Goal: Task Accomplishment & Management: Manage account settings

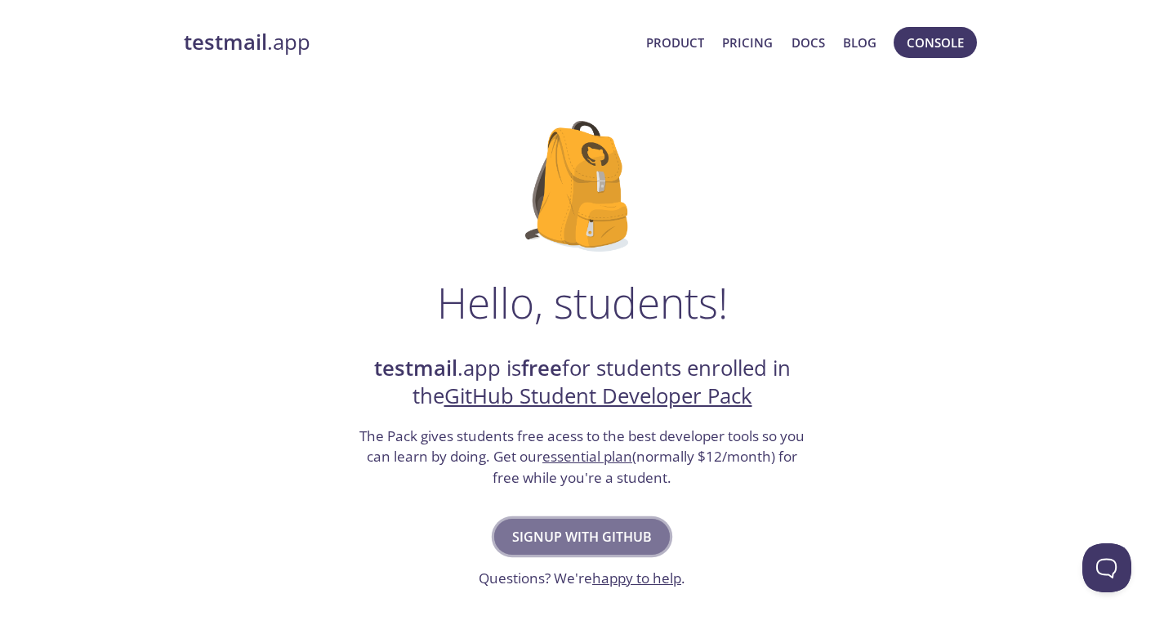
click at [555, 530] on span "Signup with GitHub" at bounding box center [582, 536] width 140 height 23
click at [483, 300] on h1 "Hello, students!" at bounding box center [582, 302] width 291 height 49
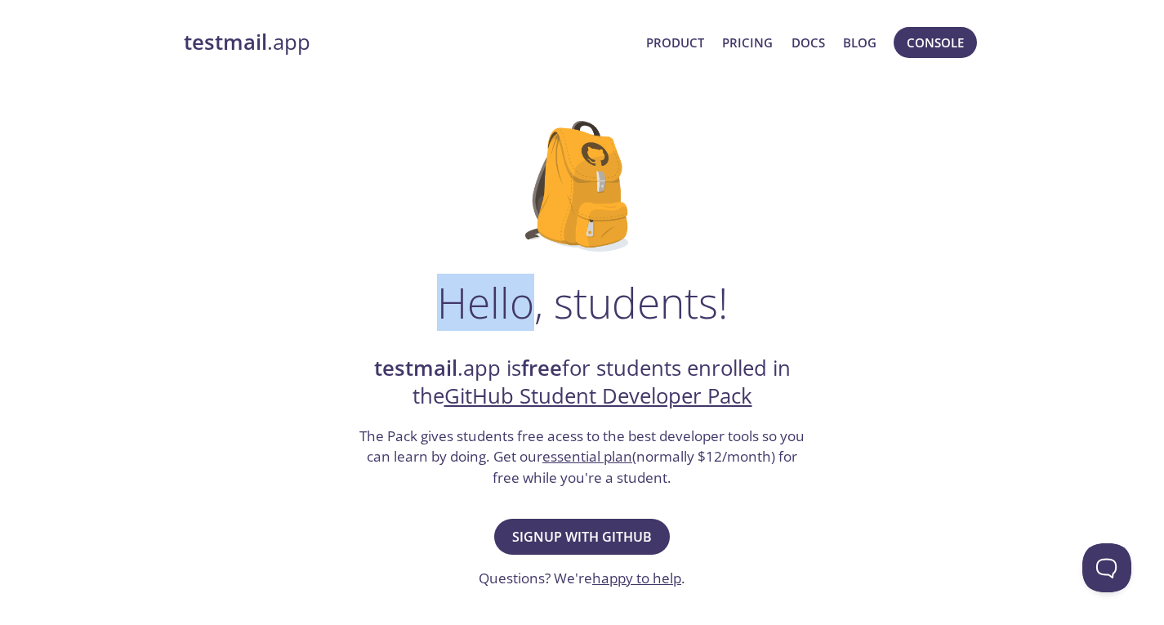
click at [483, 300] on h1 "Hello, students!" at bounding box center [582, 302] width 291 height 49
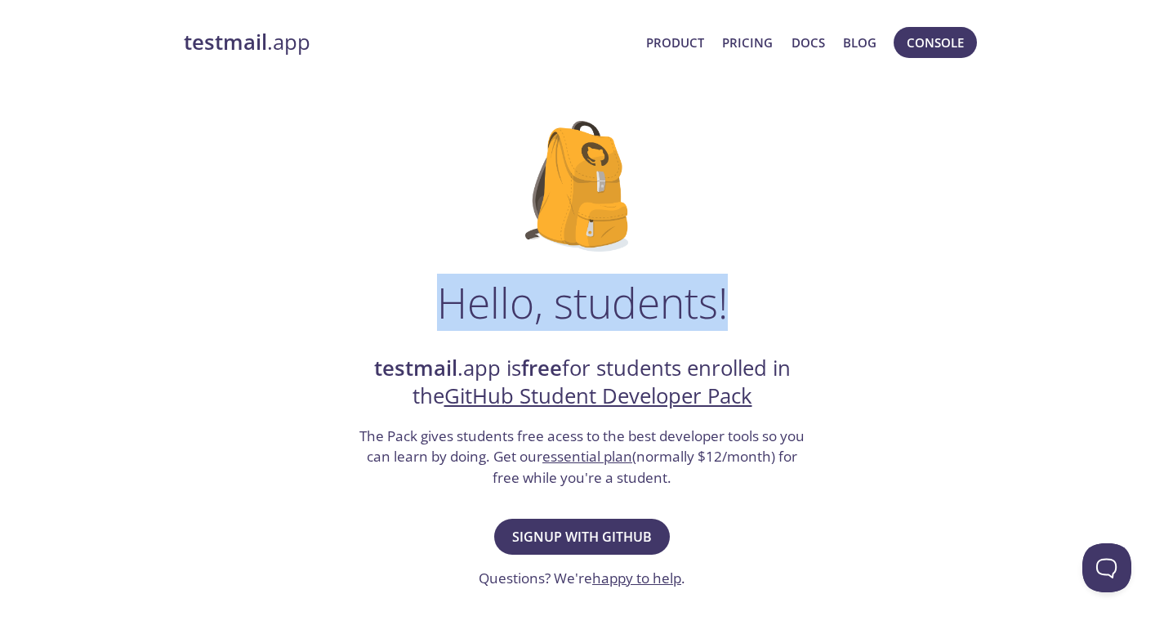
click at [483, 300] on h1 "Hello, students!" at bounding box center [582, 302] width 291 height 49
copy h1 "Hello, students!"
click at [488, 299] on h1 "Hello, students!" at bounding box center [582, 302] width 291 height 49
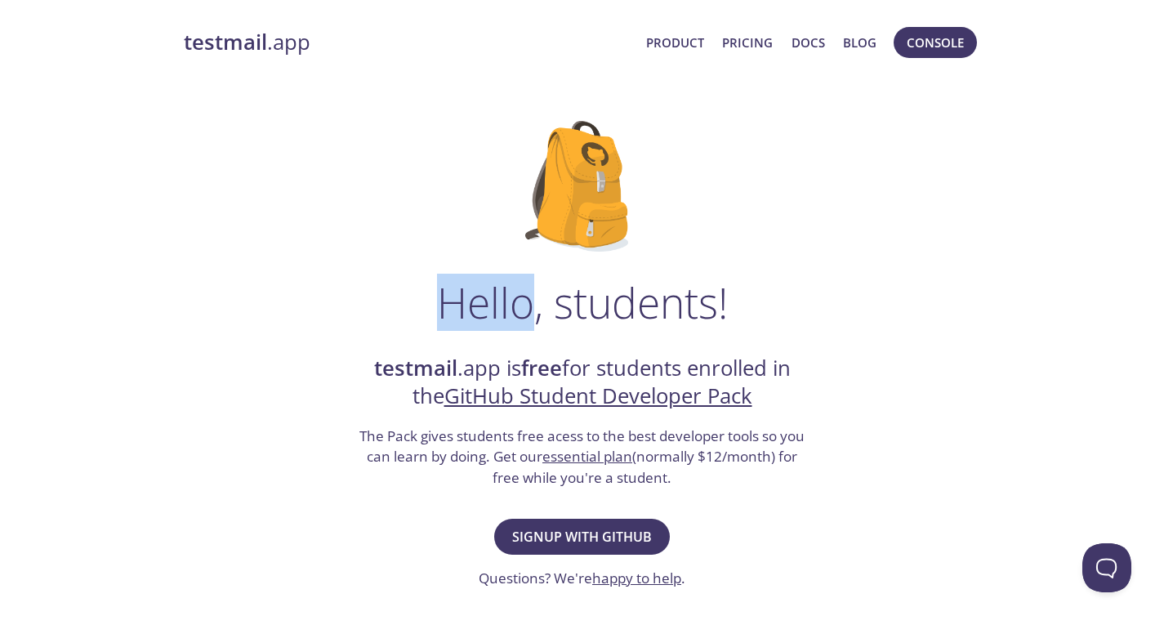
click at [488, 299] on h1 "Hello, students!" at bounding box center [582, 302] width 291 height 49
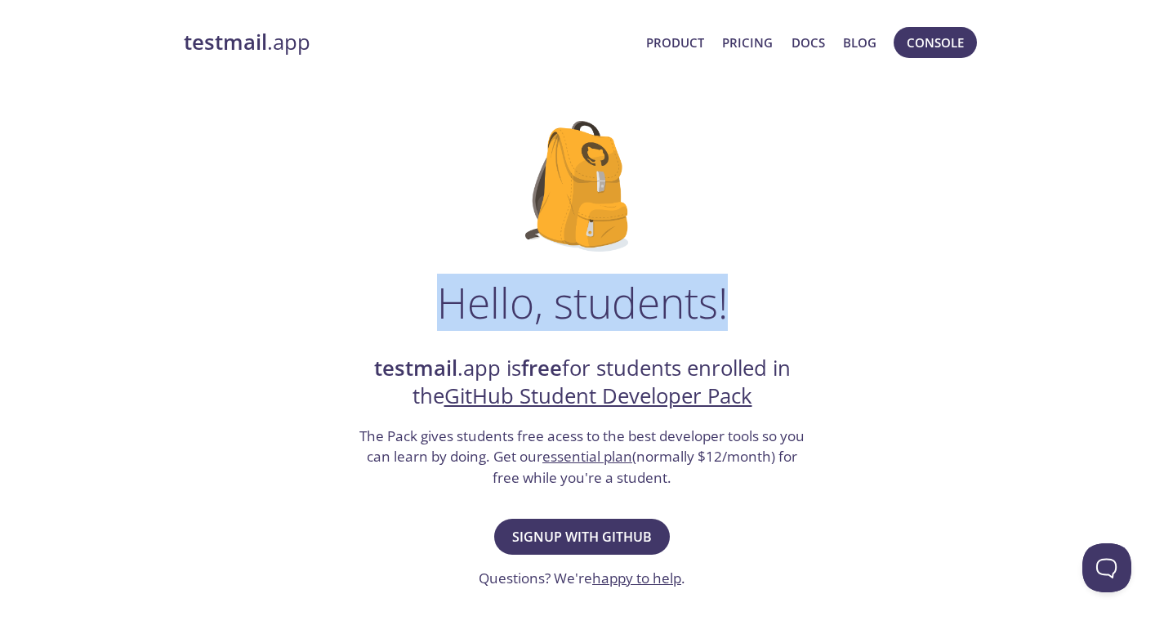
click at [488, 299] on h1 "Hello, students!" at bounding box center [582, 302] width 291 height 49
click at [491, 281] on h1 "Hello, students!" at bounding box center [582, 302] width 291 height 49
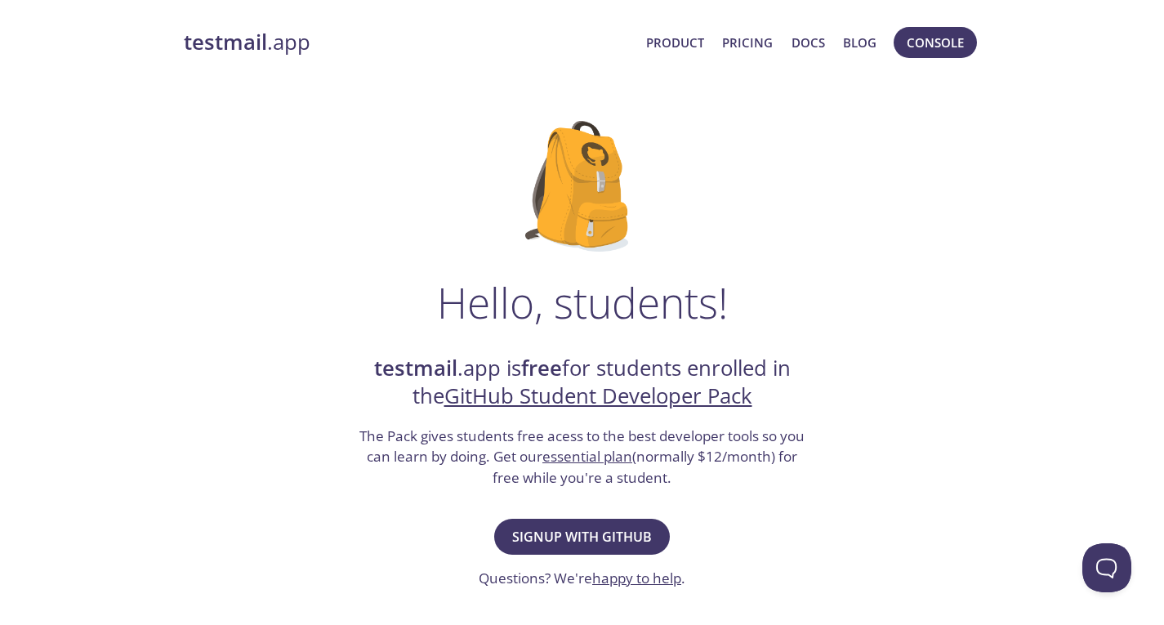
click at [491, 281] on h1 "Hello, students!" at bounding box center [582, 302] width 291 height 49
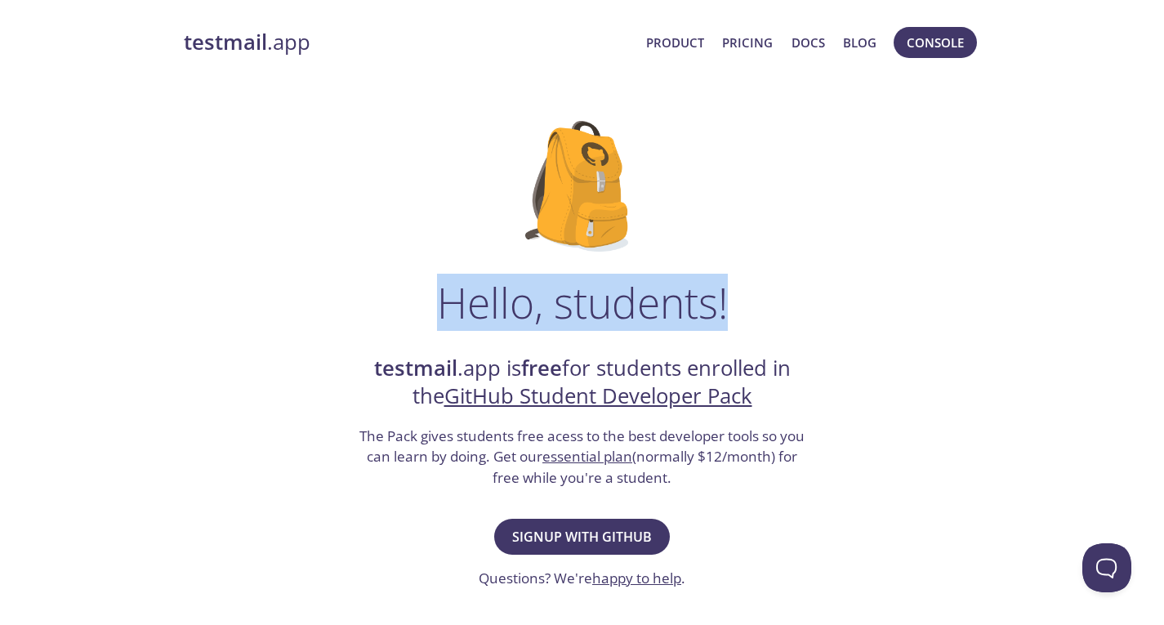
click at [491, 281] on h1 "Hello, students!" at bounding box center [582, 302] width 291 height 49
copy h1 "Hello, students!"
click at [501, 296] on h1 "Hello, students!" at bounding box center [582, 302] width 291 height 49
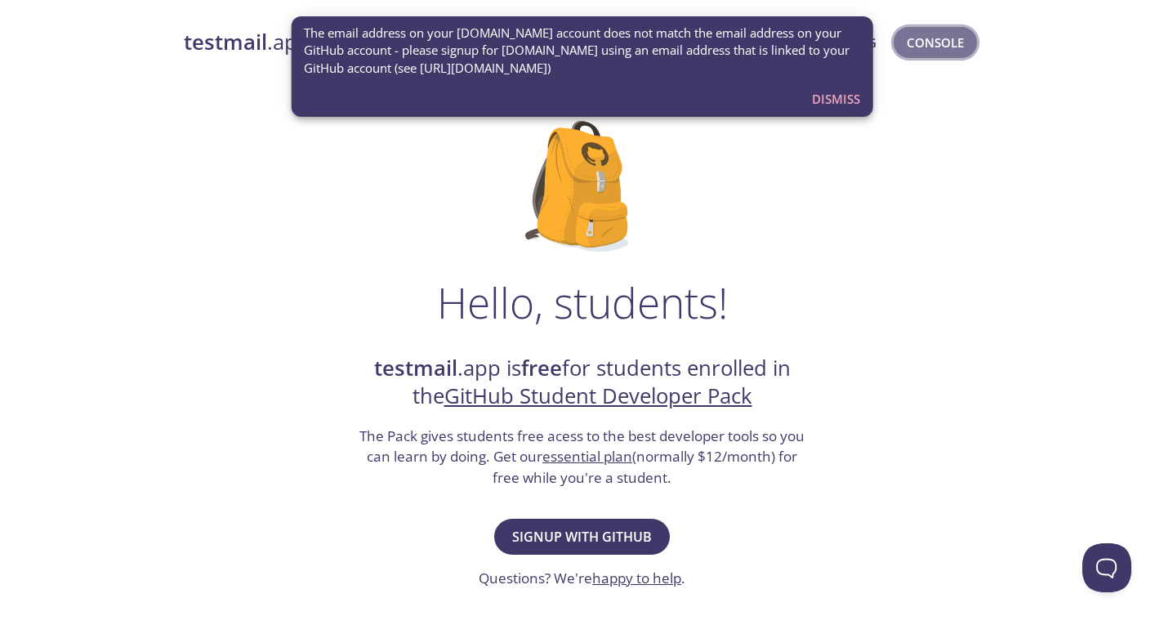
click at [931, 46] on span "Console" at bounding box center [935, 42] width 57 height 21
click at [831, 100] on span "Dismiss" at bounding box center [836, 98] width 48 height 21
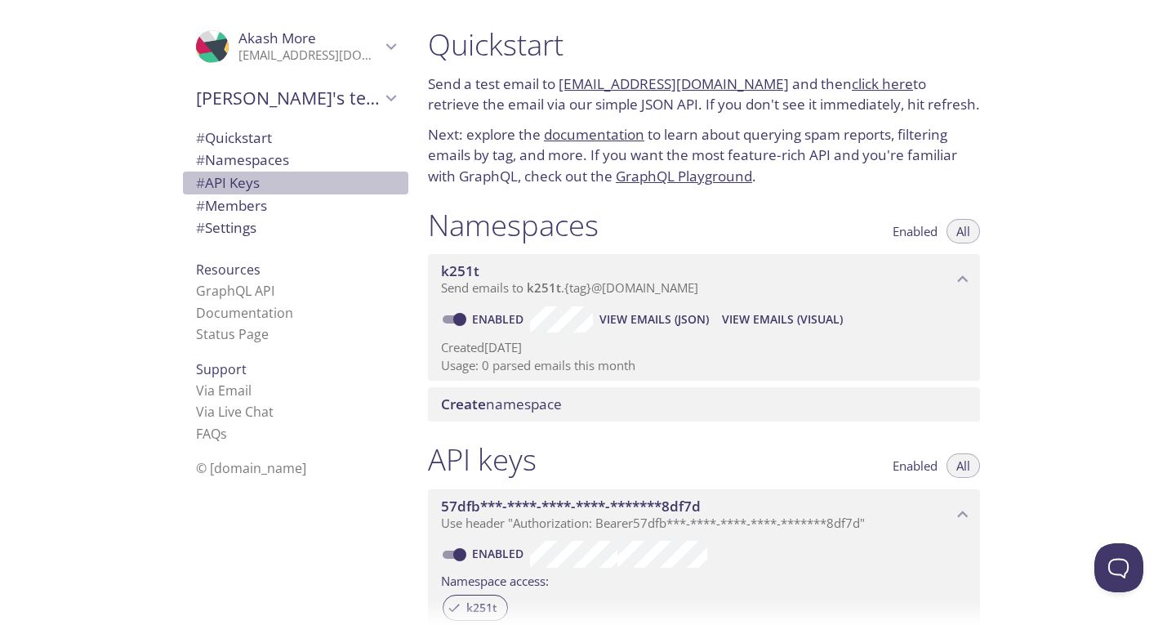
click at [239, 187] on span "# API Keys" at bounding box center [228, 182] width 64 height 19
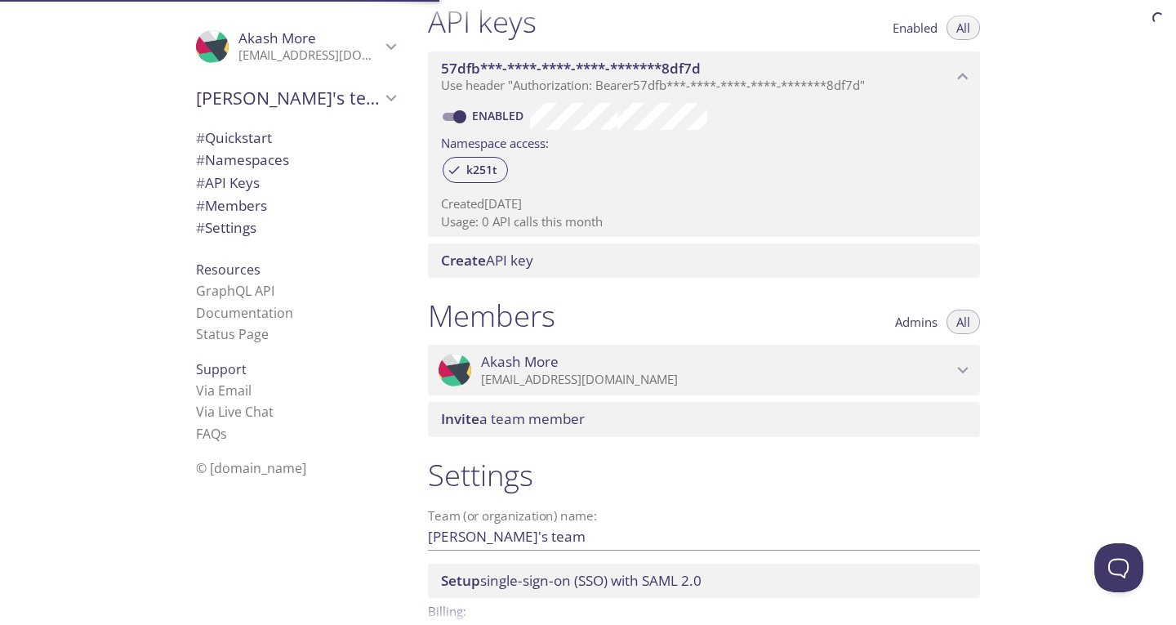
scroll to position [441, 0]
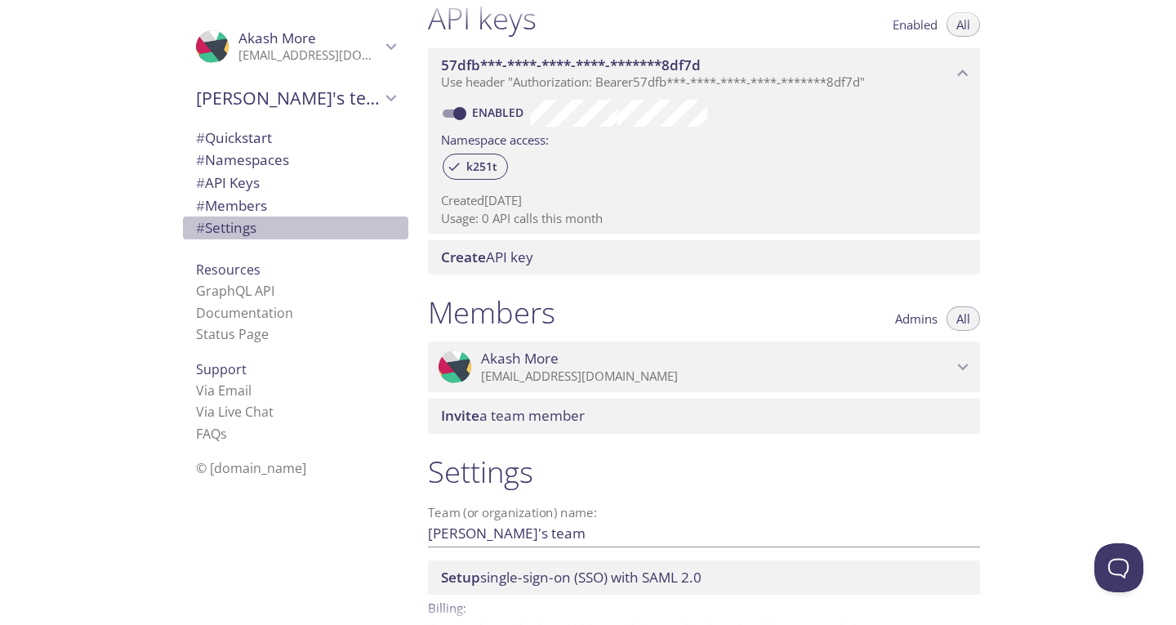
click at [232, 225] on span "# Settings" at bounding box center [226, 227] width 60 height 19
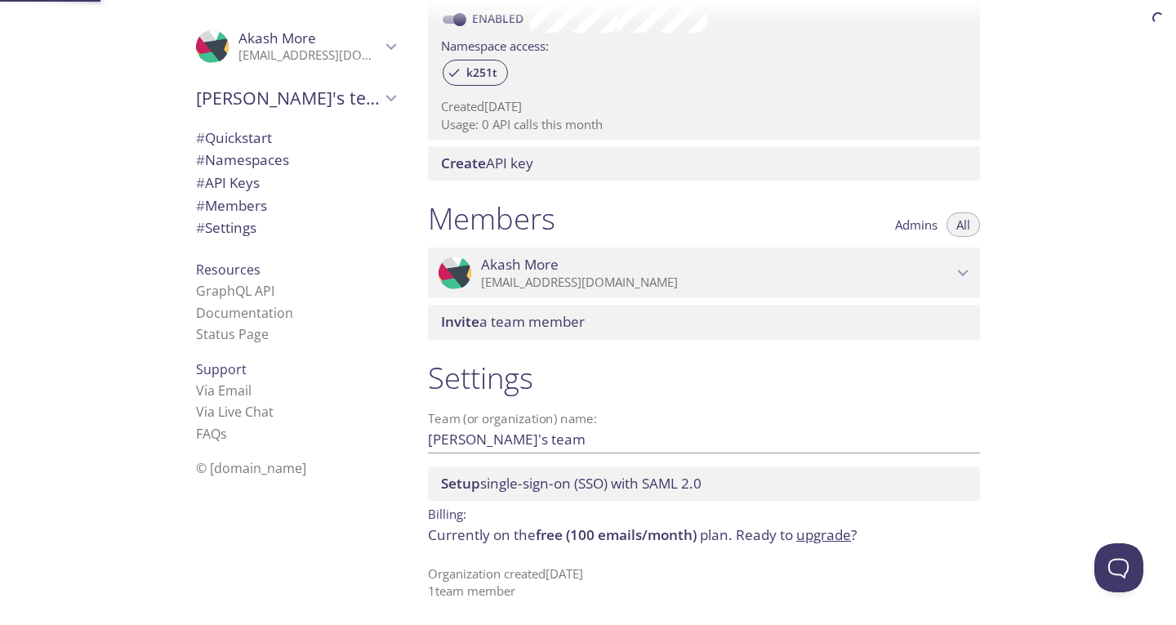
scroll to position [537, 0]
click at [499, 372] on h1 "Settings" at bounding box center [704, 376] width 552 height 37
click at [278, 182] on span "# API Keys" at bounding box center [295, 182] width 199 height 21
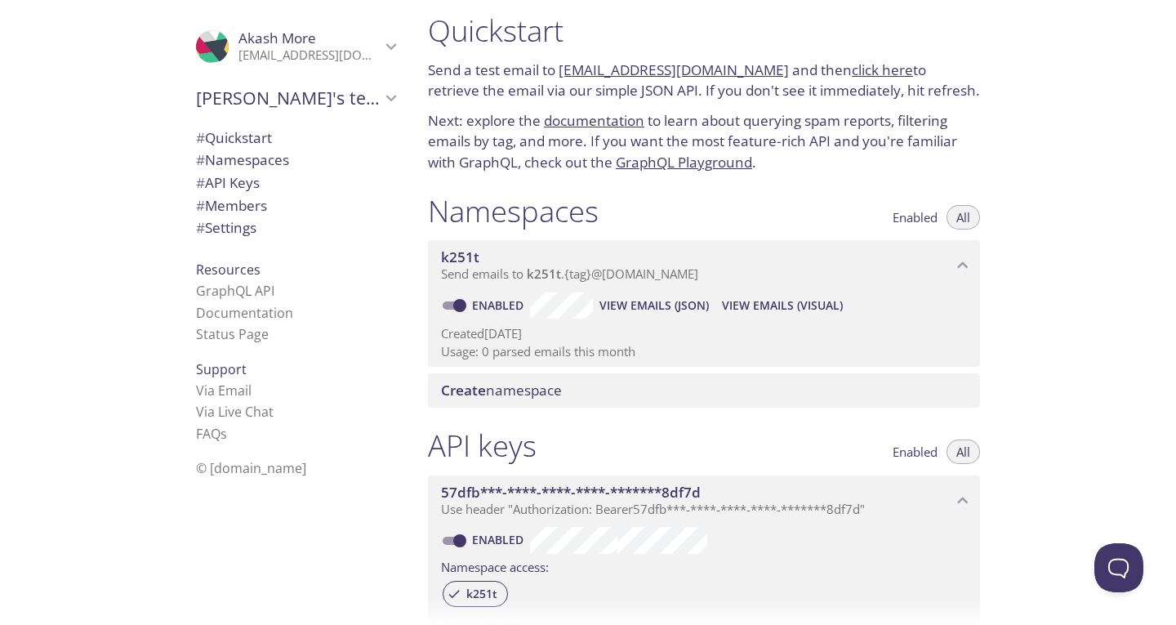
scroll to position [13, 0]
click at [574, 124] on link "documentation" at bounding box center [594, 121] width 100 height 19
